Goal: Find specific page/section: Find specific page/section

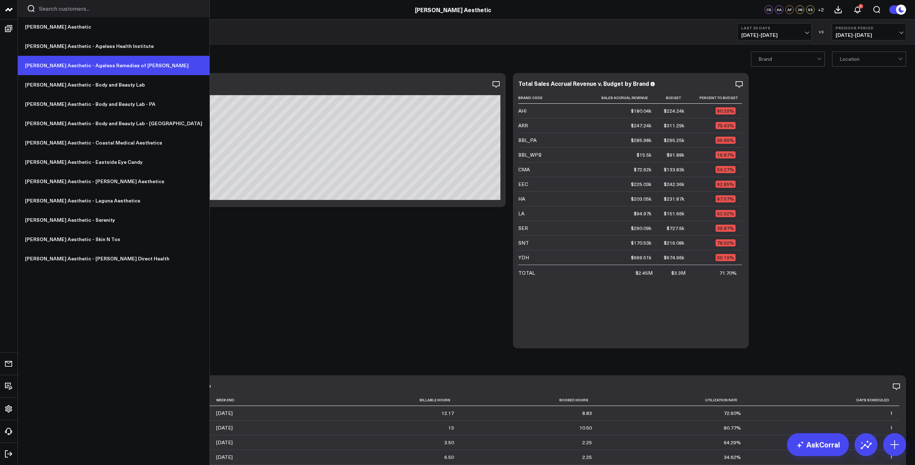
click at [64, 64] on link "[PERSON_NAME] Aesthetic - Ageless Remedies of [PERSON_NAME]" at bounding box center [114, 65] width 192 height 19
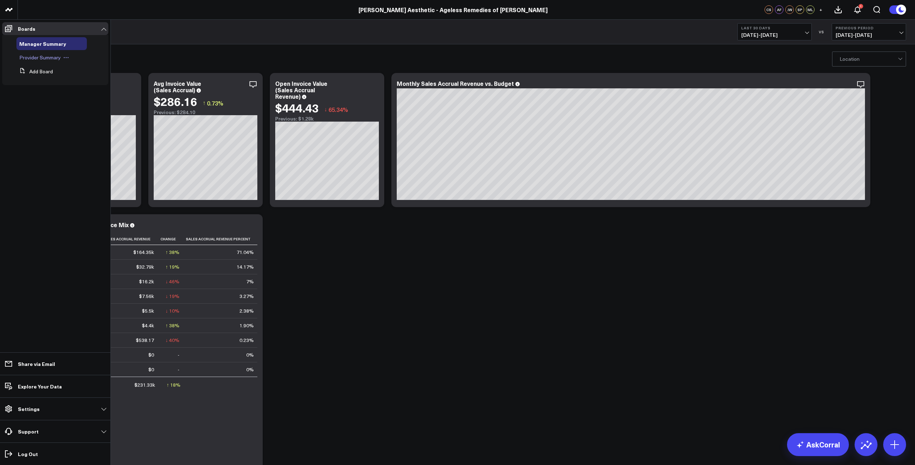
click at [30, 58] on span "Provider Summary" at bounding box center [39, 57] width 41 height 7
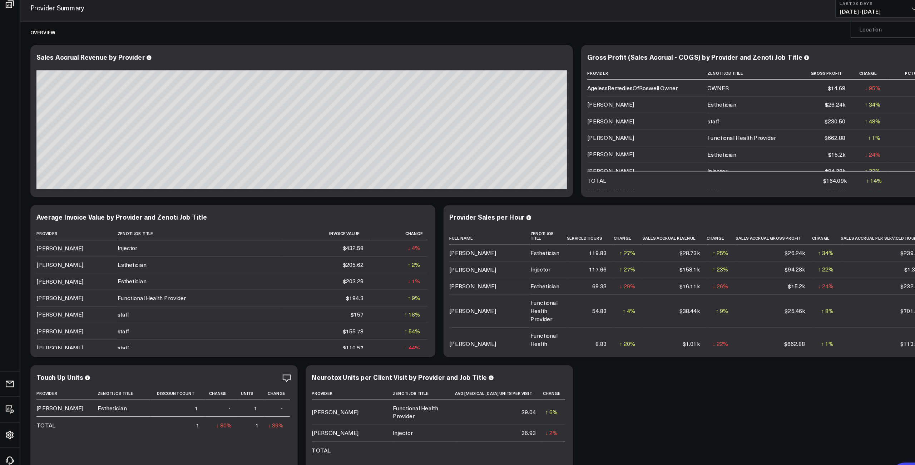
scroll to position [8, 0]
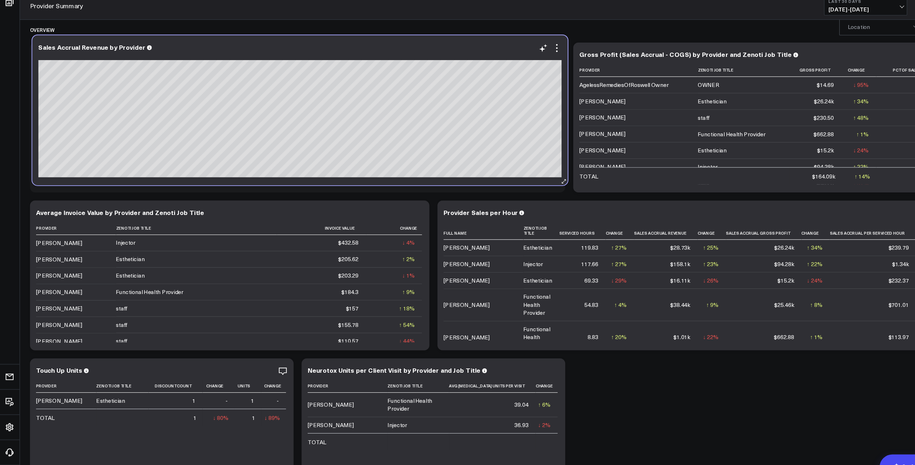
drag, startPoint x: 388, startPoint y: 29, endPoint x: 390, endPoint y: 34, distance: 5.4
click at [390, 58] on div "Sales Accrual Revenue by Provider" at bounding box center [268, 125] width 479 height 134
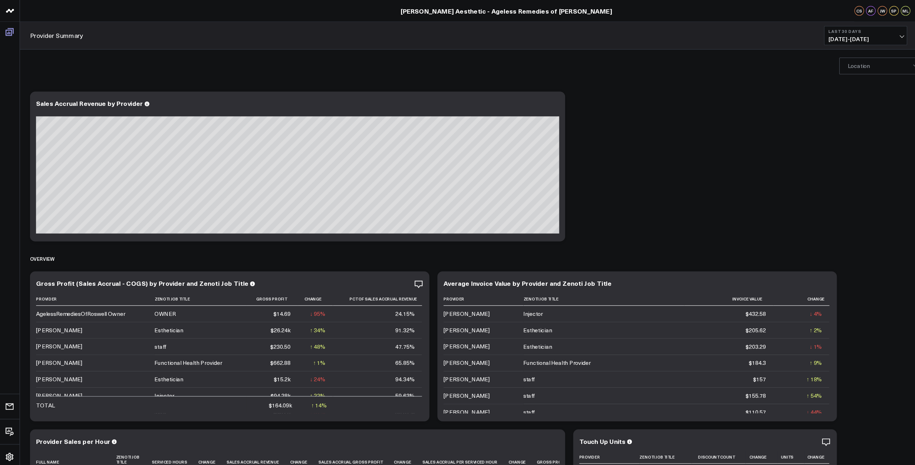
scroll to position [0, 0]
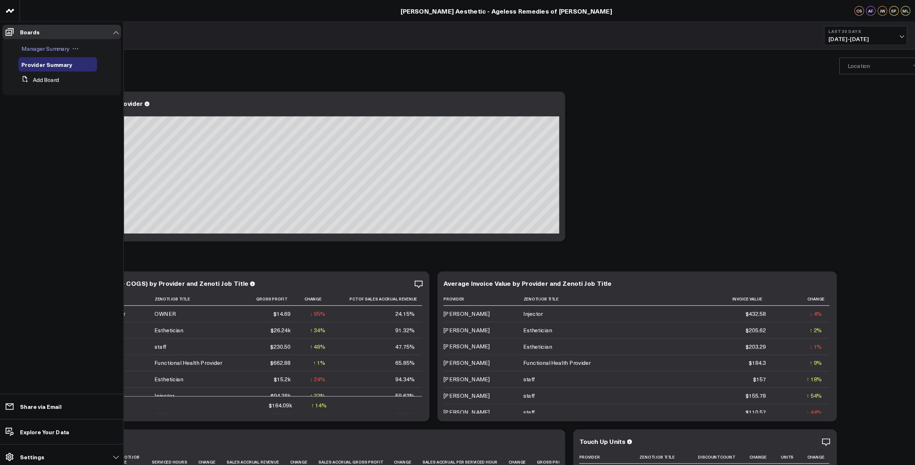
click at [39, 47] on div "Manager Summary" at bounding box center [51, 43] width 70 height 13
click at [39, 45] on span "Manager Summary" at bounding box center [40, 43] width 43 height 7
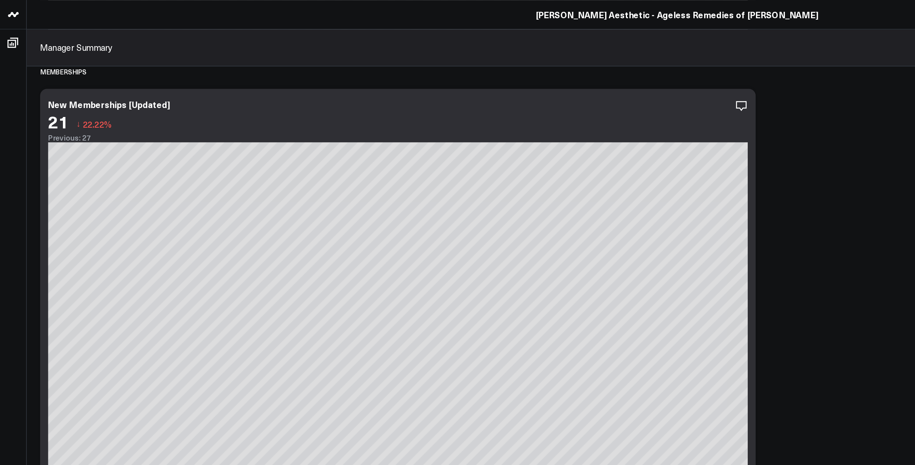
scroll to position [1081, 0]
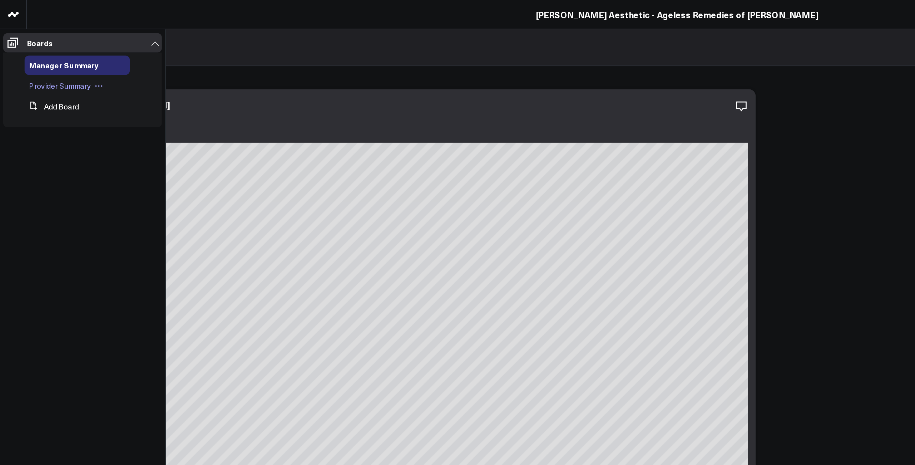
click at [35, 56] on span "Provider Summary" at bounding box center [39, 57] width 41 height 7
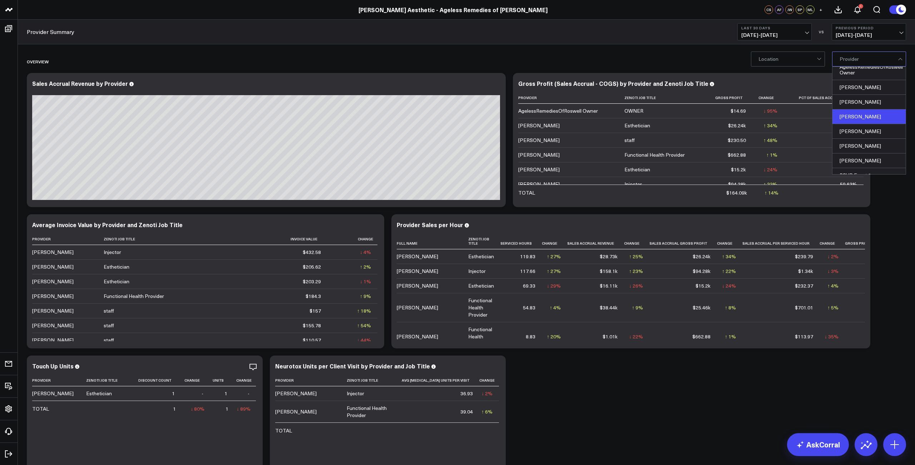
scroll to position [9, 0]
click at [869, 131] on div "[PERSON_NAME]" at bounding box center [869, 130] width 73 height 15
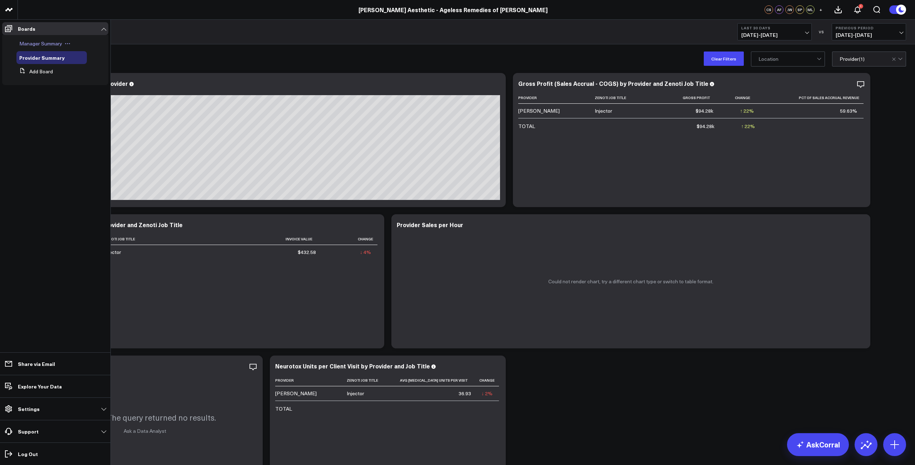
click at [32, 46] on span "Manager Summary" at bounding box center [40, 43] width 43 height 7
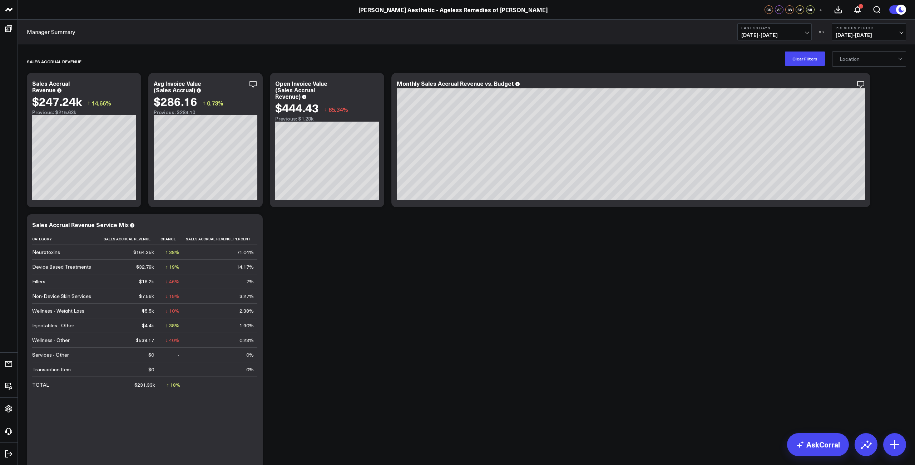
click at [787, 36] on span "[DATE] - [DATE]" at bounding box center [775, 35] width 67 height 6
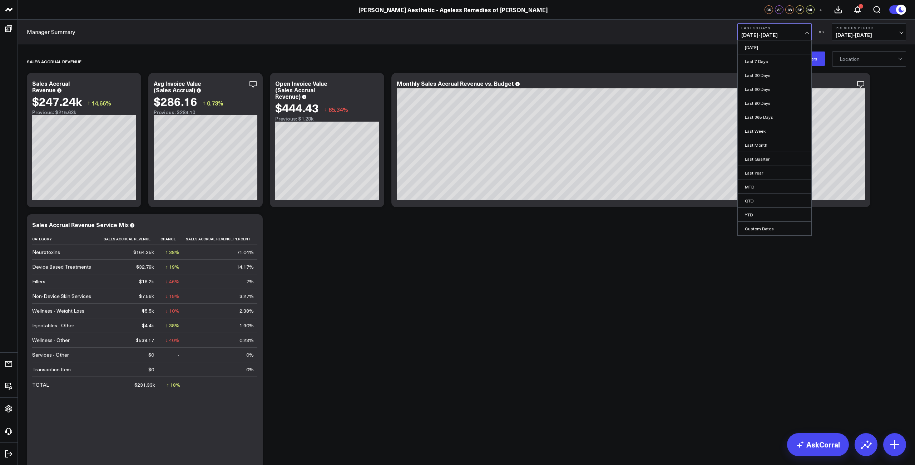
click at [882, 32] on span "[DATE] - [DATE]" at bounding box center [869, 35] width 67 height 6
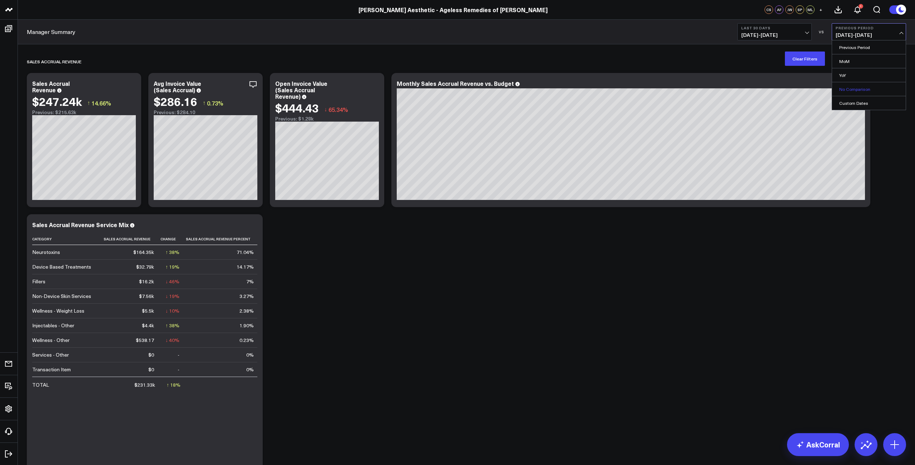
click at [848, 91] on link "No Comparison" at bounding box center [869, 89] width 74 height 14
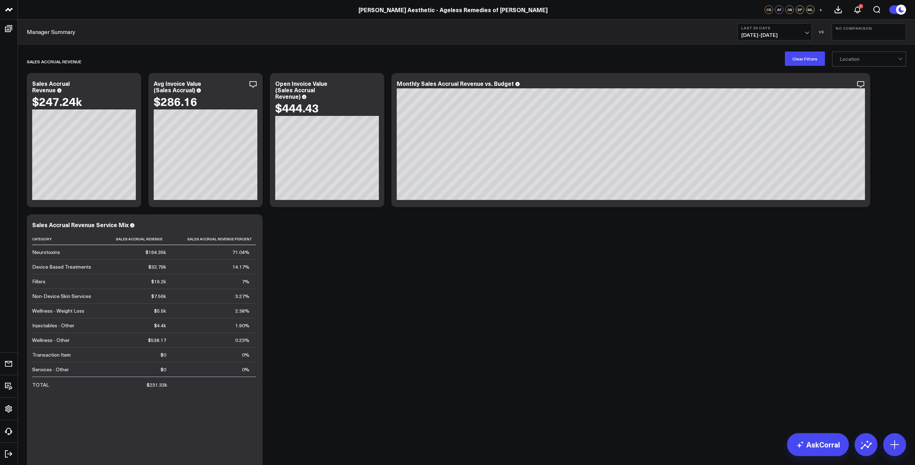
click at [862, 38] on button "No Comparison" at bounding box center [869, 31] width 74 height 17
click at [846, 72] on link "YoY" at bounding box center [869, 75] width 74 height 14
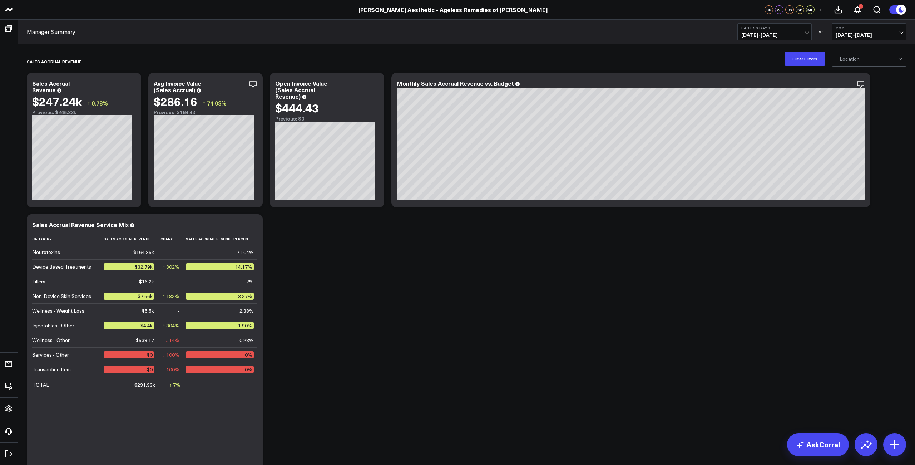
click at [865, 27] on b "YoY" at bounding box center [869, 28] width 67 height 4
click at [714, 55] on div "Sales Accrual Revenue" at bounding box center [425, 61] width 797 height 16
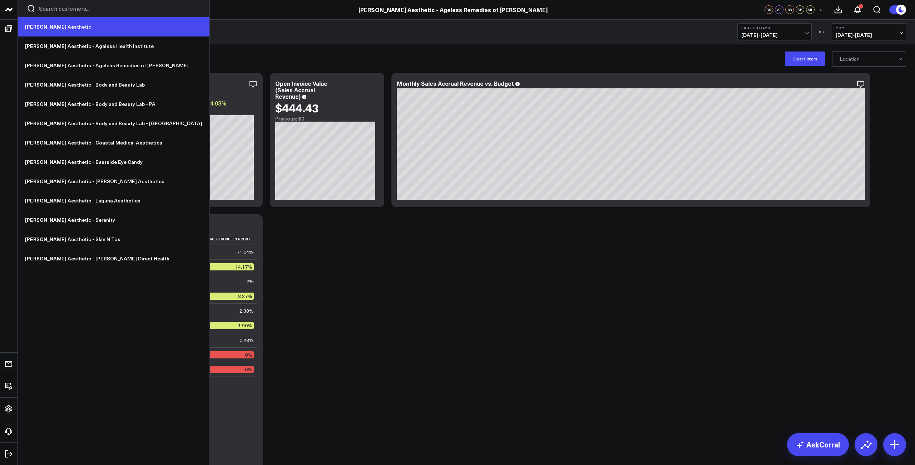
click at [36, 27] on link "[PERSON_NAME] Aesthetic" at bounding box center [114, 26] width 192 height 19
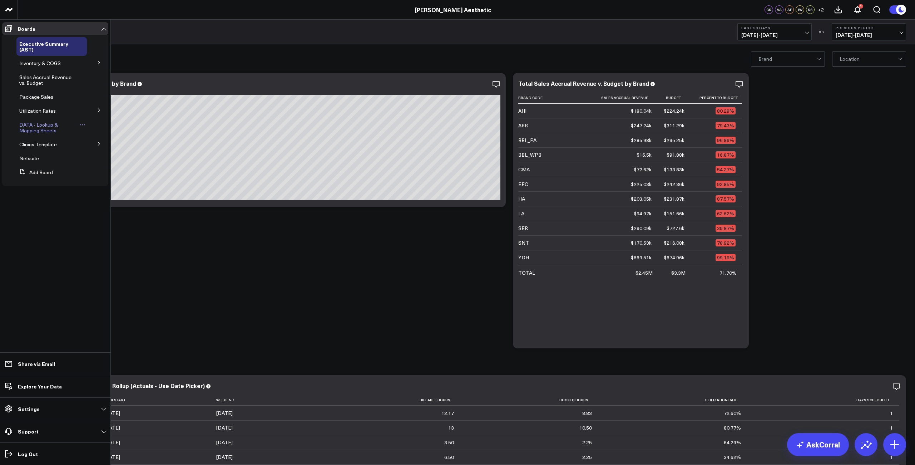
scroll to position [3, 0]
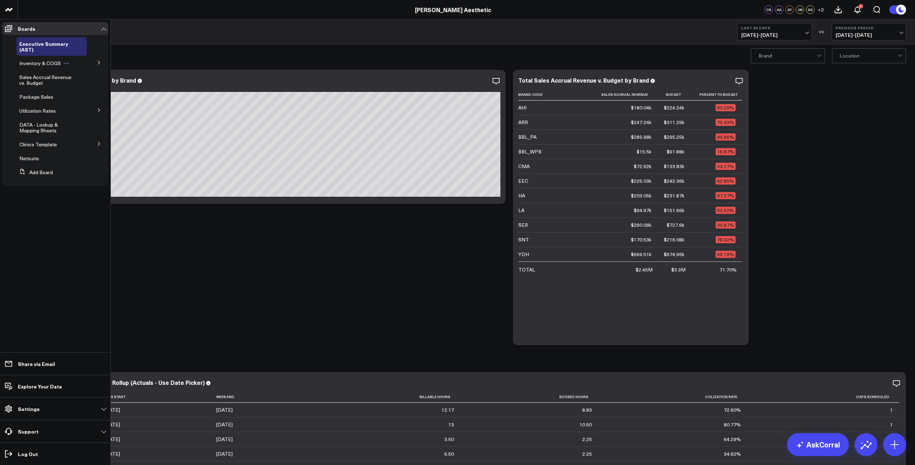
click at [50, 63] on span "Inventory & COGS" at bounding box center [39, 63] width 41 height 7
click at [97, 63] on icon at bounding box center [99, 62] width 4 height 4
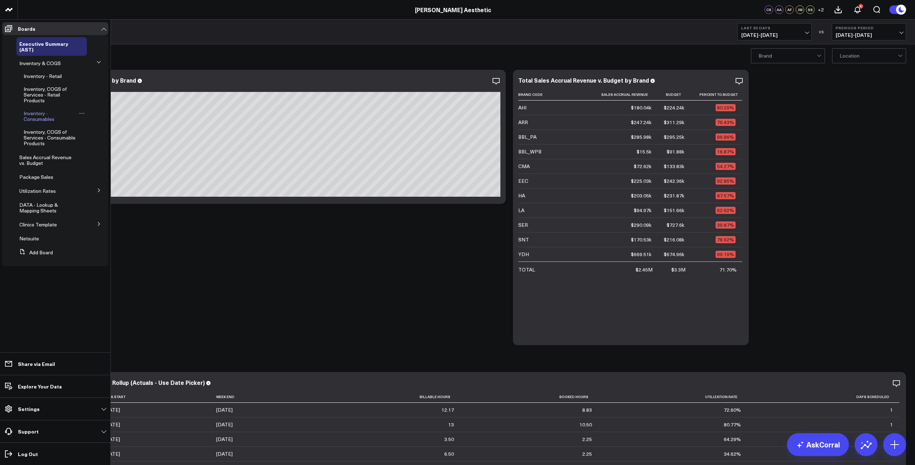
click at [40, 114] on span "Inventory - Consumables" at bounding box center [39, 116] width 31 height 13
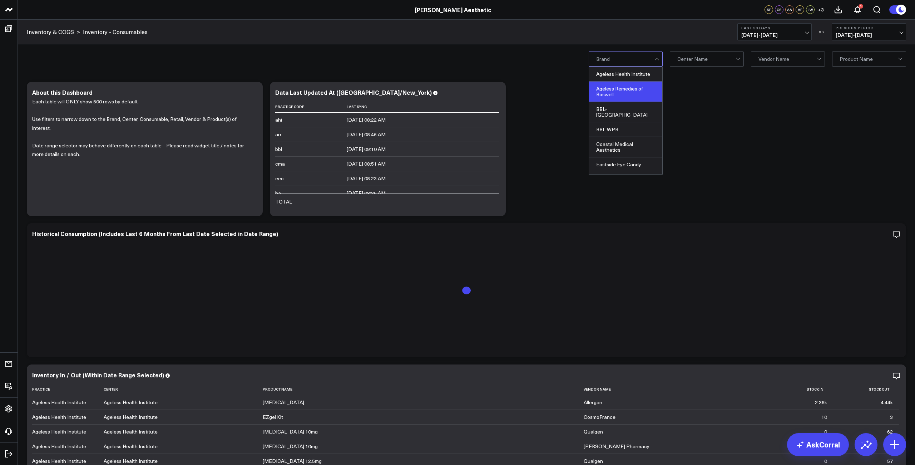
click at [624, 91] on div "Ageless Remedies of Roswell" at bounding box center [625, 92] width 73 height 20
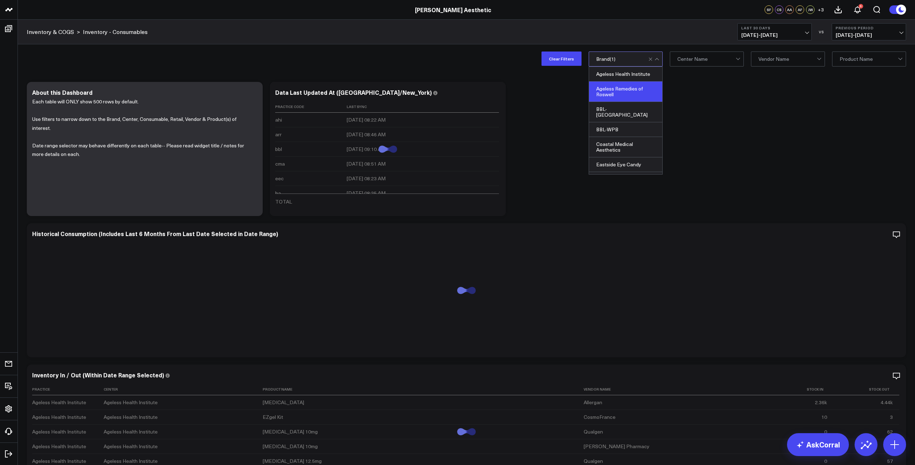
click at [501, 59] on div "Clear Filters option Ageless Remedies of Roswell, selected. Ageless Health Inst…" at bounding box center [466, 58] width 897 height 29
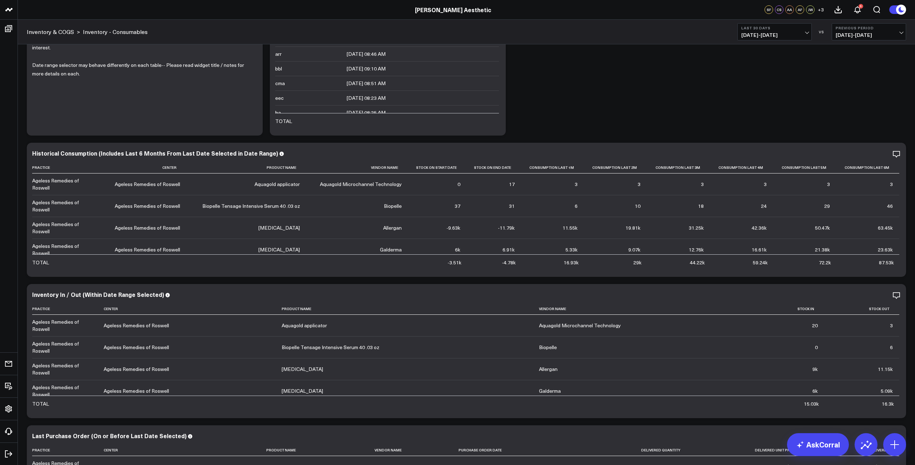
scroll to position [83, 0]
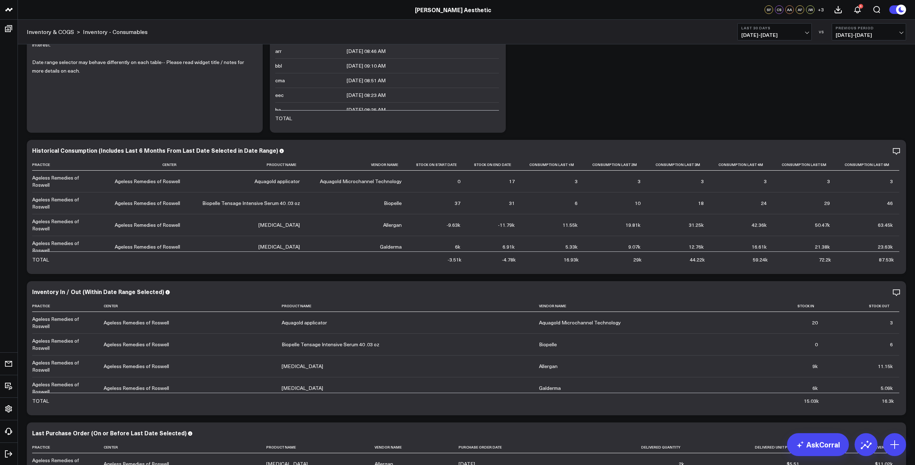
click at [798, 31] on button "Last 30 Days 07/26/25 - 08/24/25" at bounding box center [775, 31] width 74 height 17
click at [636, 73] on div "Modify via AI Copy link to widget Ask support Remove Create linked copy Executi…" at bounding box center [466, 348] width 887 height 706
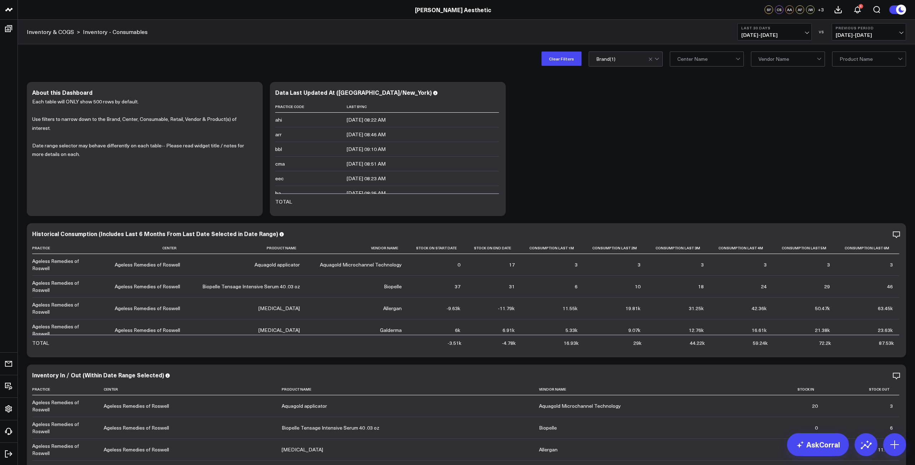
scroll to position [0, 0]
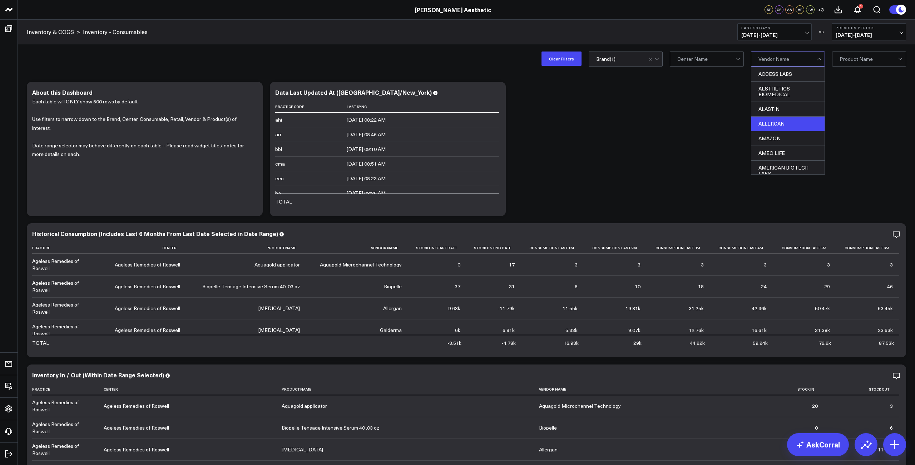
click at [777, 124] on div "ALLERGAN" at bounding box center [788, 124] width 73 height 15
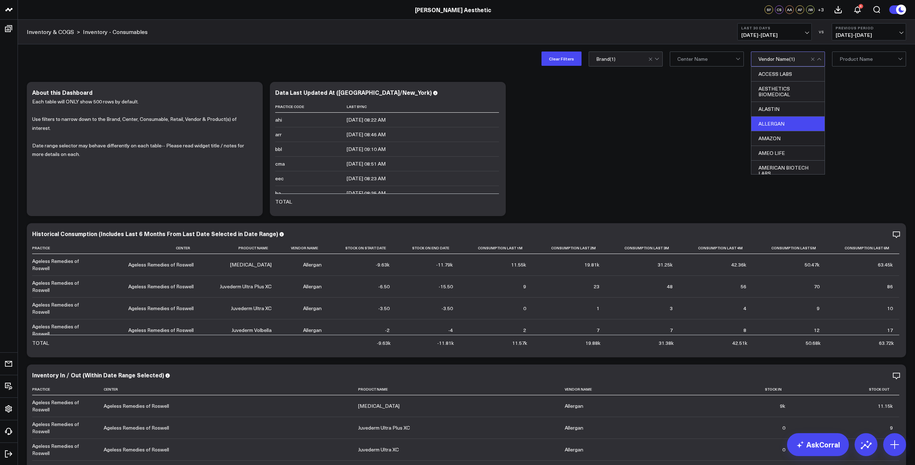
click at [661, 122] on div "Modify via AI Copy link to widget Ask support Remove Create linked copy Executi…" at bounding box center [466, 431] width 887 height 706
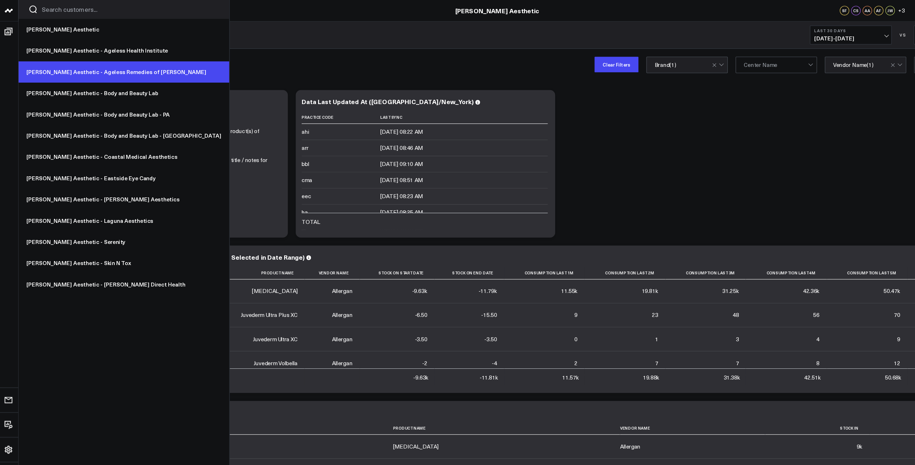
click at [83, 66] on link "[PERSON_NAME] Aesthetic - Ageless Remedies of [PERSON_NAME]" at bounding box center [114, 65] width 192 height 19
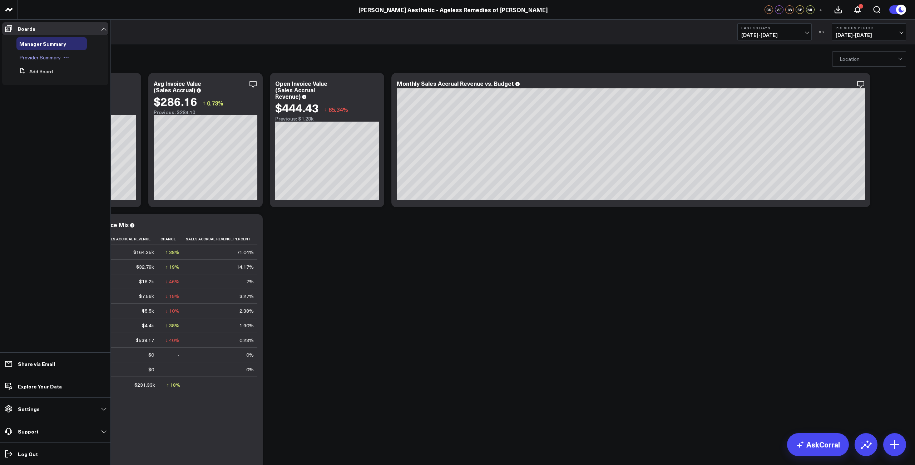
click at [28, 59] on span "Provider Summary" at bounding box center [39, 57] width 41 height 7
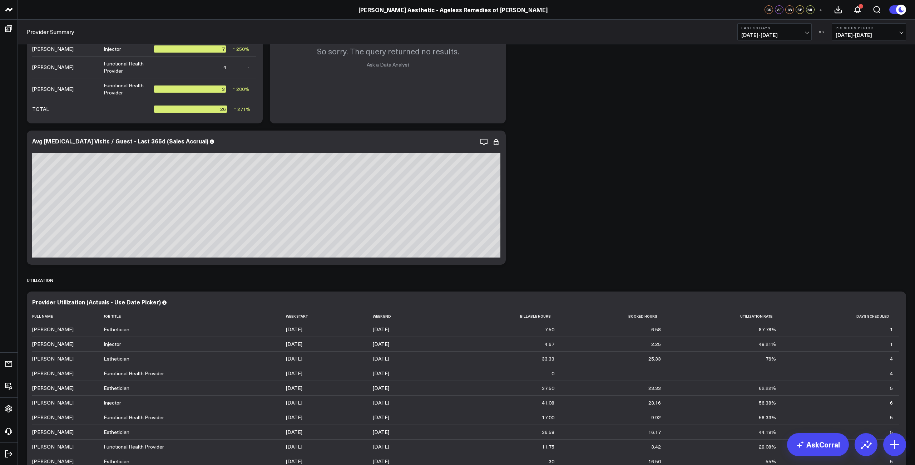
scroll to position [1217, 0]
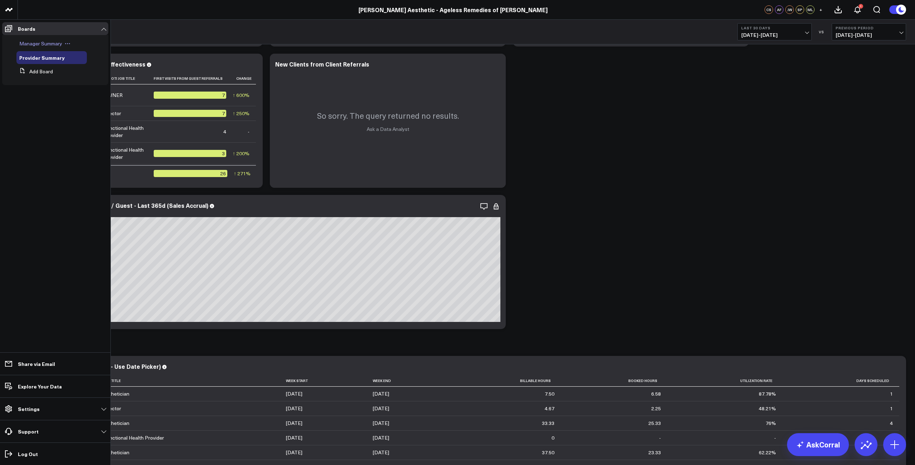
click at [32, 45] on span "Manager Summary" at bounding box center [40, 43] width 43 height 7
